Goal: Information Seeking & Learning: Learn about a topic

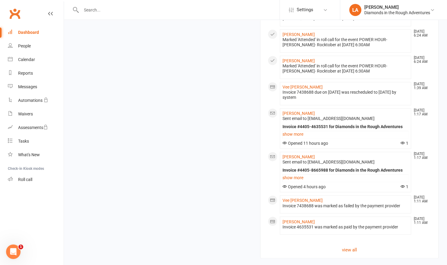
scroll to position [465, 0]
click at [26, 59] on div "Calendar" at bounding box center [26, 59] width 17 height 5
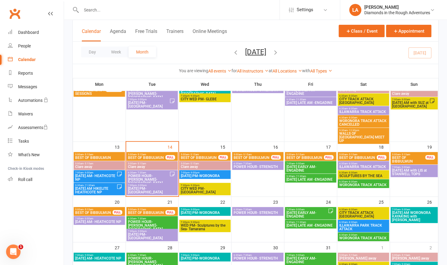
scroll to position [124, 0]
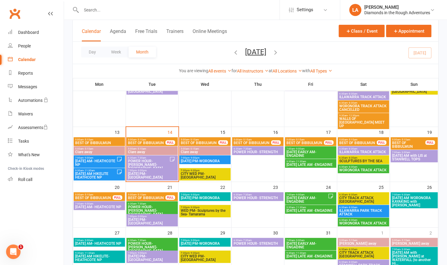
click at [168, 173] on span "[DATE] PM- [GEOGRAPHIC_DATA]" at bounding box center [152, 175] width 49 height 7
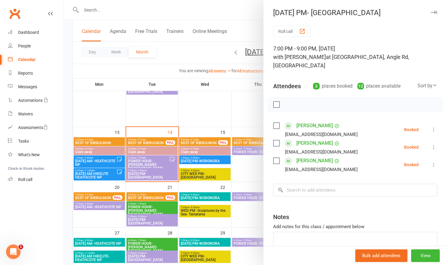
click at [241, 6] on div at bounding box center [255, 132] width 383 height 265
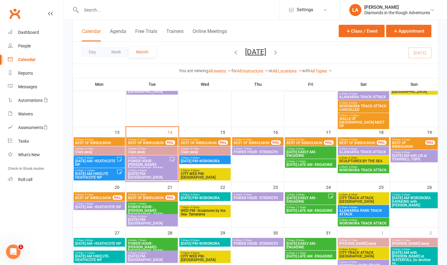
click at [398, 158] on span "[DATE] AM with LIS at STANWELL TOPS" at bounding box center [414, 157] width 45 height 7
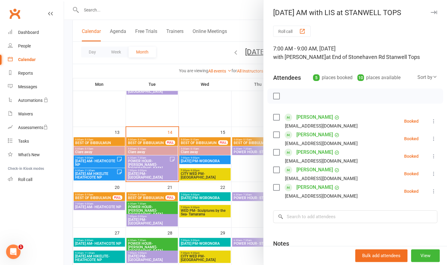
click at [251, 8] on div at bounding box center [255, 132] width 383 height 265
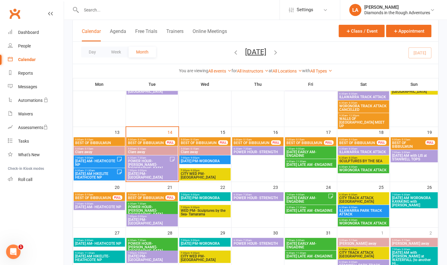
click at [251, 147] on span "- 7:30am" at bounding box center [247, 148] width 10 height 3
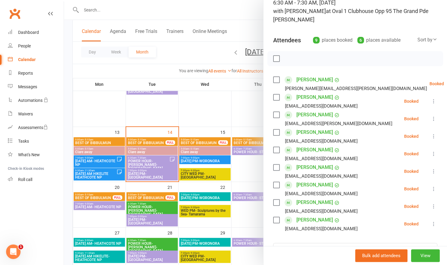
scroll to position [46, 0]
click at [254, 9] on div at bounding box center [255, 132] width 383 height 265
